Goal: Check status: Check status

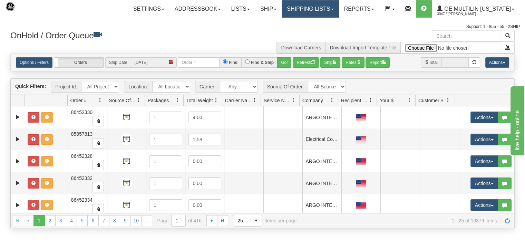
click at [310, 13] on link "Shipping lists" at bounding box center [309, 8] width 57 height 17
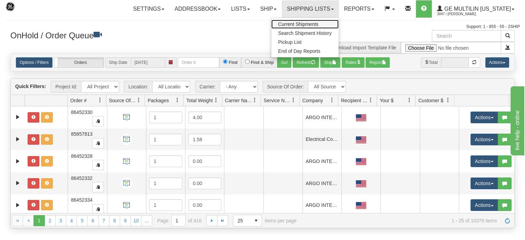
click at [296, 26] on span "Current Shipments" at bounding box center [298, 24] width 40 height 6
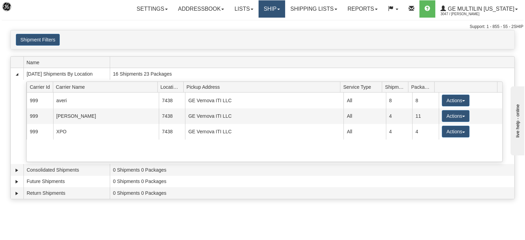
click at [282, 10] on link "Ship" at bounding box center [271, 8] width 27 height 17
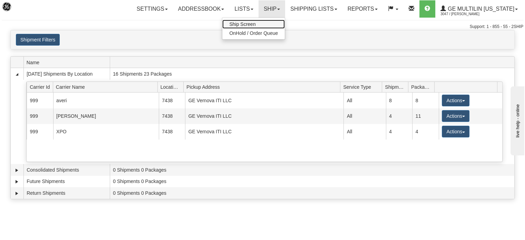
click at [244, 27] on span "Ship Screen" at bounding box center [242, 24] width 26 height 6
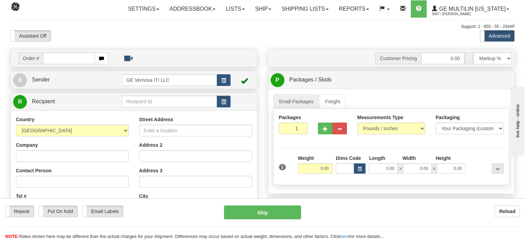
scroll to position [34, 0]
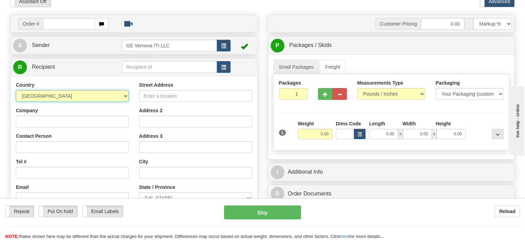
click at [127, 97] on select "AFGHANISTAN ALAND ISLANDS ALBANIA ALGERIA AMERICAN SAMOA ANDORRA ANGOLA ANGUILL…" at bounding box center [72, 96] width 113 height 12
select select "CA"
click at [16, 90] on select "AFGHANISTAN ALAND ISLANDS ALBANIA ALGERIA AMERICAN SAMOA ANDORRA ANGOLA ANGUILL…" at bounding box center [72, 96] width 113 height 12
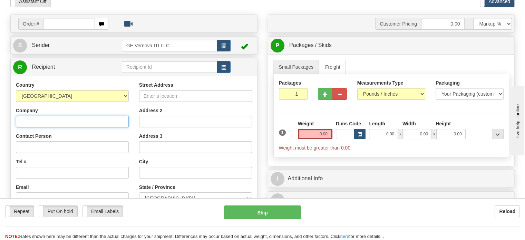
click at [43, 121] on input "Company" at bounding box center [72, 122] width 113 height 12
paste input "10960 274 STREET"
type input "10960 274 STREET"
drag, startPoint x: 81, startPoint y: 119, endPoint x: 67, endPoint y: 116, distance: 15.3
click at [3, 118] on div "Toggle navigation Settings Shipping Preferences Fields Preferences New" at bounding box center [262, 160] width 525 height 389
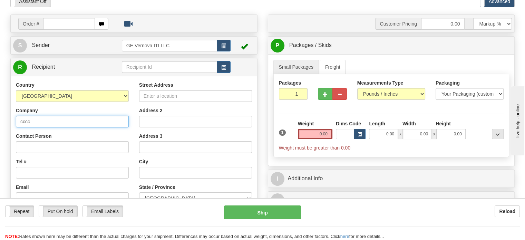
type input "cccc"
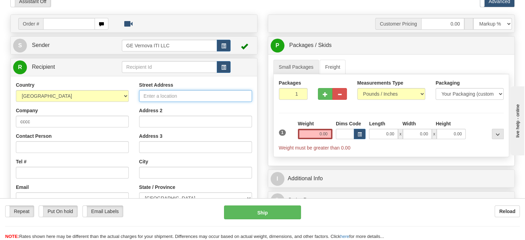
click at [156, 96] on input "Street Address" at bounding box center [195, 96] width 113 height 12
paste input "10960 274 STREET"
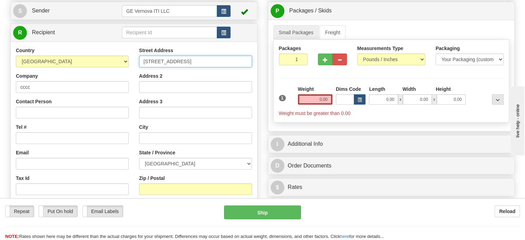
type input "10960 274 STREET"
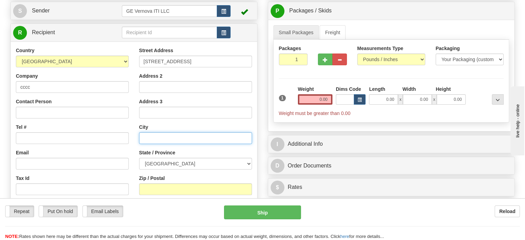
click at [159, 137] on input "text" at bounding box center [195, 138] width 113 height 12
paste input "ACHESON"
type input "ACHESON"
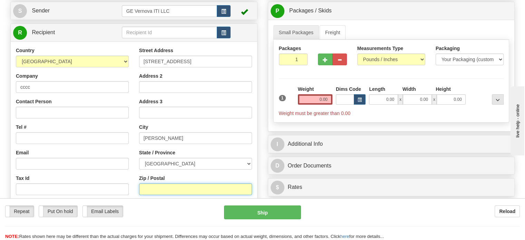
click at [152, 186] on input "Zip / Postal" at bounding box center [195, 189] width 113 height 12
type input "t7x 6p7"
drag, startPoint x: 315, startPoint y: 98, endPoint x: 345, endPoint y: 99, distance: 30.0
click at [345, 99] on div "1 Weight 0.00 Dims Code 0.00" at bounding box center [391, 101] width 228 height 31
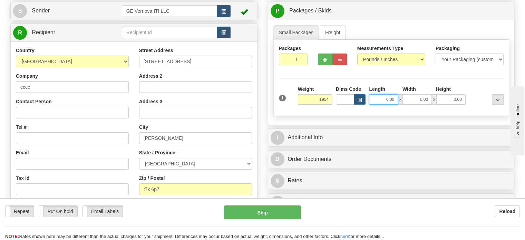
type input "1954.00"
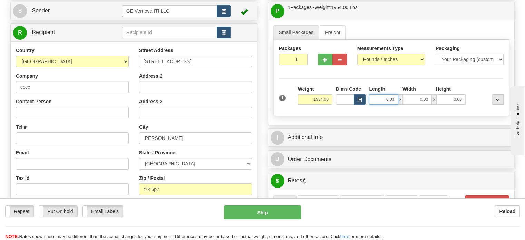
drag, startPoint x: 376, startPoint y: 100, endPoint x: 408, endPoint y: 100, distance: 32.4
click at [408, 100] on div "0.00 x 0.00 x 0.00" at bounding box center [417, 99] width 96 height 10
type input "48.00"
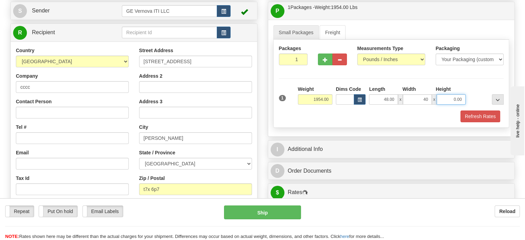
type input "40.00"
type input "22.00"
click at [470, 117] on button "Refresh Rates" at bounding box center [480, 116] width 40 height 12
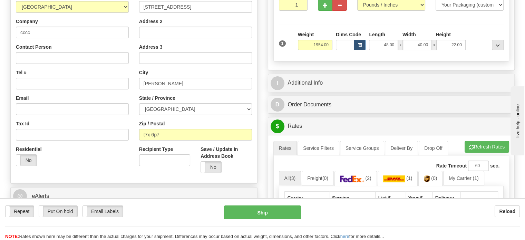
scroll to position [103, 0]
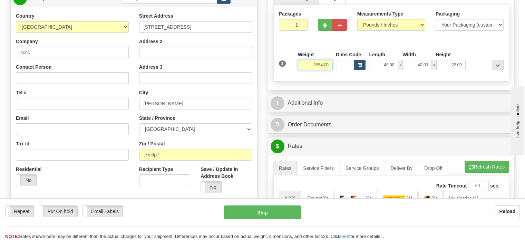
drag, startPoint x: 310, startPoint y: 64, endPoint x: 338, endPoint y: 64, distance: 27.9
click at [338, 64] on div "1 Weight 1954.00 Dims Code x" at bounding box center [391, 63] width 228 height 24
type input "1780.00"
click at [442, 63] on input "22.00" at bounding box center [450, 65] width 29 height 10
click at [484, 171] on button "Cancel Rating" at bounding box center [487, 167] width 44 height 12
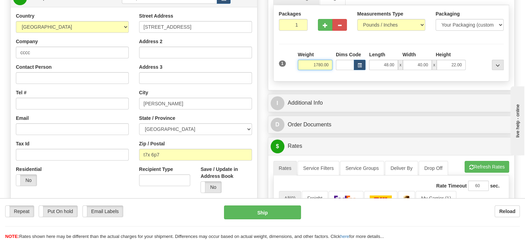
click at [303, 64] on input "1780.00" at bounding box center [315, 65] width 34 height 10
click at [446, 65] on input "22.00" at bounding box center [450, 65] width 29 height 10
click at [482, 167] on button "Refresh Rates" at bounding box center [486, 167] width 44 height 12
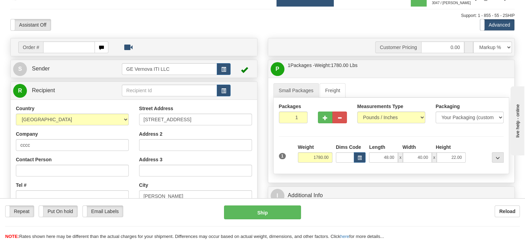
scroll to position [0, 0]
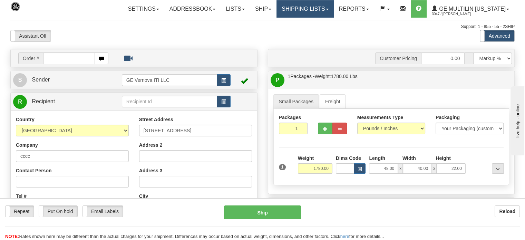
click at [295, 8] on link "Shipping lists" at bounding box center [304, 8] width 57 height 17
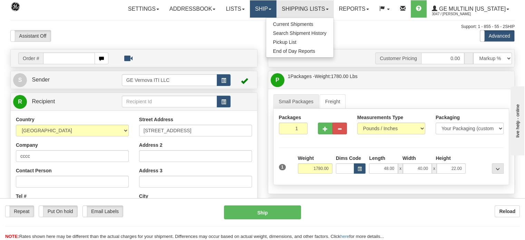
click at [268, 9] on link "Ship" at bounding box center [263, 8] width 27 height 17
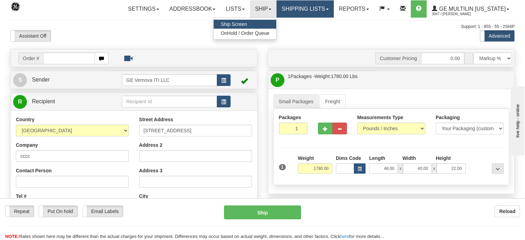
click at [306, 9] on link "Shipping lists" at bounding box center [304, 8] width 57 height 17
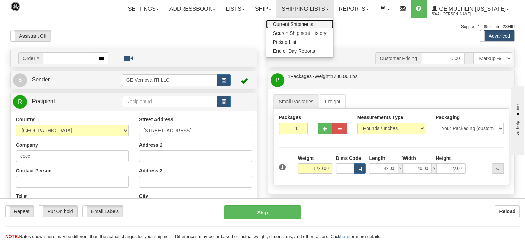
click at [298, 24] on span "Current Shipments" at bounding box center [293, 24] width 40 height 6
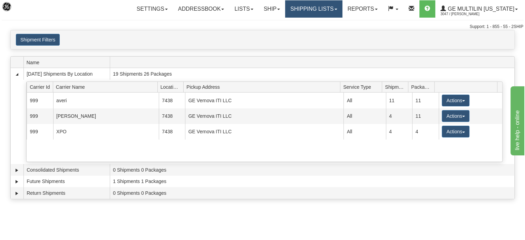
click at [321, 9] on link "Shipping lists" at bounding box center [313, 8] width 57 height 17
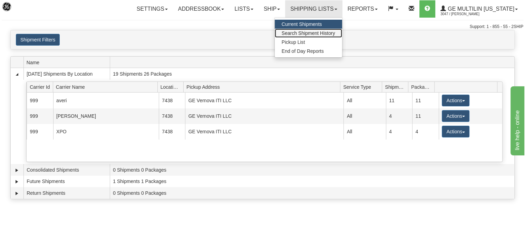
click at [299, 34] on span "Search Shipment History" at bounding box center [307, 33] width 53 height 6
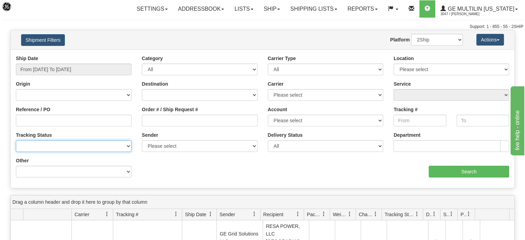
click at [45, 143] on select "No Tracking Info Delivered In Transit Out For Delivery Exception Partial Delive…" at bounding box center [74, 146] width 116 height 12
click at [26, 143] on select "No Tracking Info Delivered In Transit Out For Delivery Exception Partial Delive…" at bounding box center [74, 146] width 116 height 12
click at [26, 147] on select "No Tracking Info Delivered In Transit Out For Delivery Exception Partial Delive…" at bounding box center [74, 146] width 116 height 12
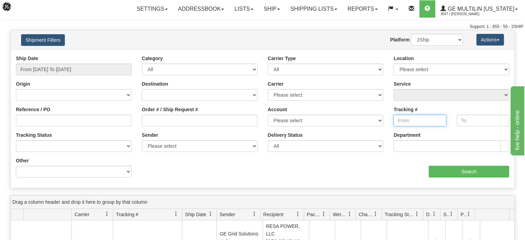
click at [405, 118] on input "Tracking #" at bounding box center [419, 121] width 52 height 12
paste input "392745405382"
type input "392745405382"
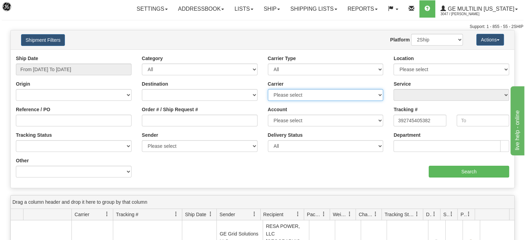
click at [285, 94] on select "Please select DHL FedEx Express® FedEx® LTL My Carrier UPS" at bounding box center [326, 95] width 116 height 12
select select "2"
click at [268, 89] on select "Please select DHL FedEx Express® FedEx® LTL My Carrier UPS" at bounding box center [326, 95] width 116 height 12
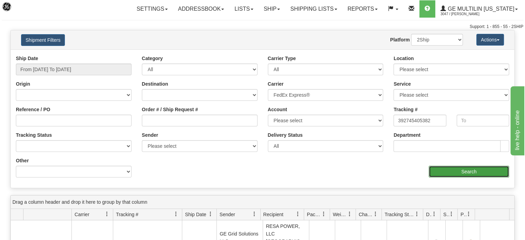
click at [471, 172] on input "Search" at bounding box center [468, 172] width 80 height 12
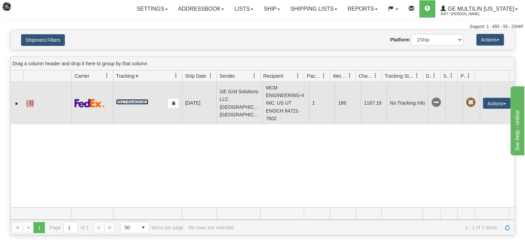
click at [125, 101] on link "392745405382" at bounding box center [132, 102] width 32 height 6
